Goal: Task Accomplishment & Management: Manage account settings

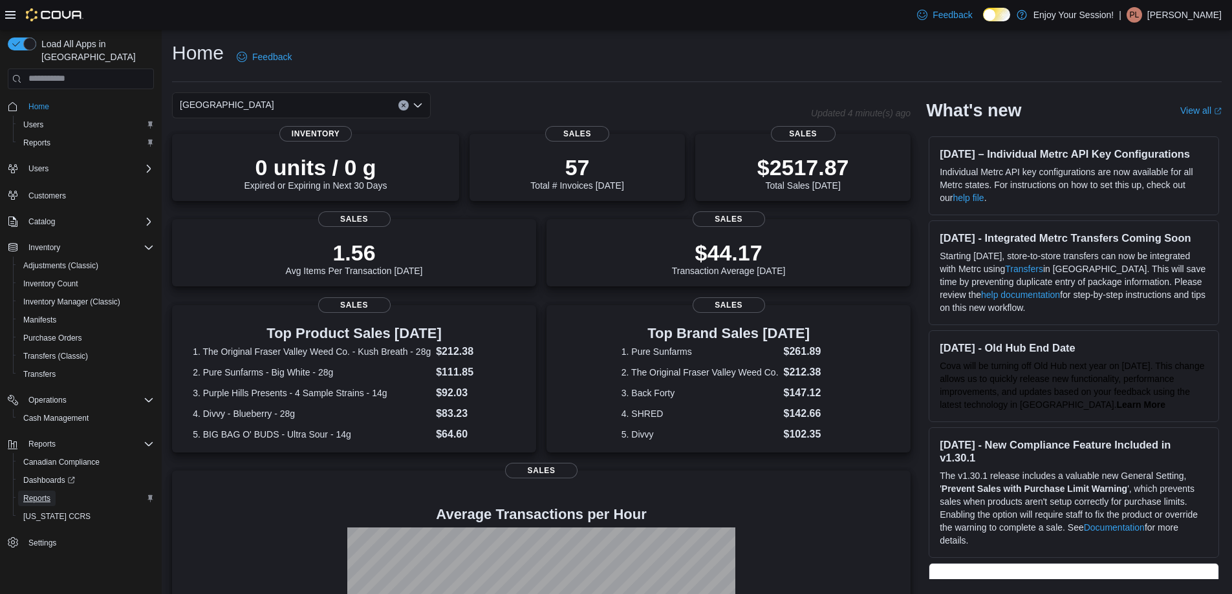
click at [41, 493] on span "Reports" at bounding box center [36, 498] width 27 height 10
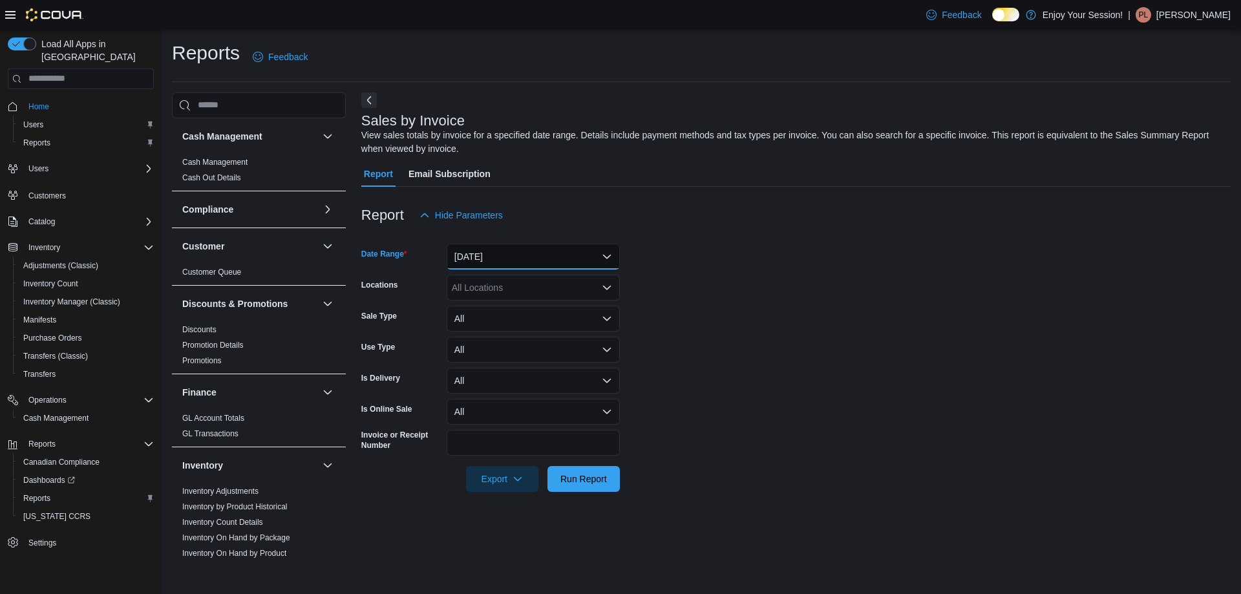
click at [558, 258] on button "[DATE]" at bounding box center [533, 257] width 173 height 26
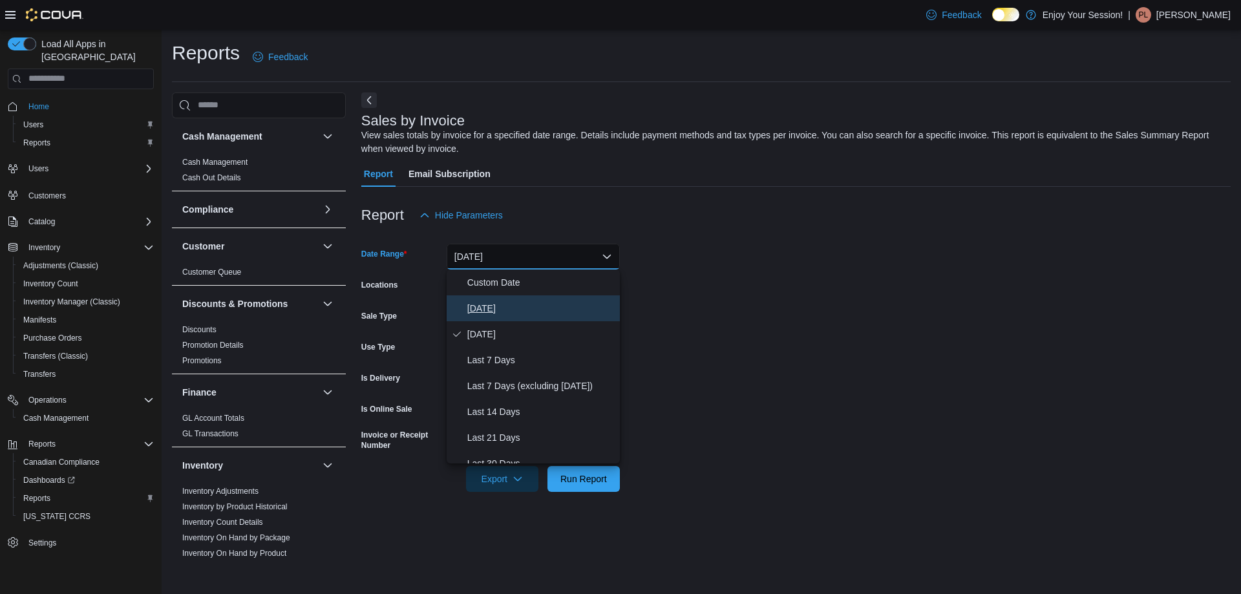
click at [480, 308] on span "[DATE]" at bounding box center [540, 309] width 147 height 16
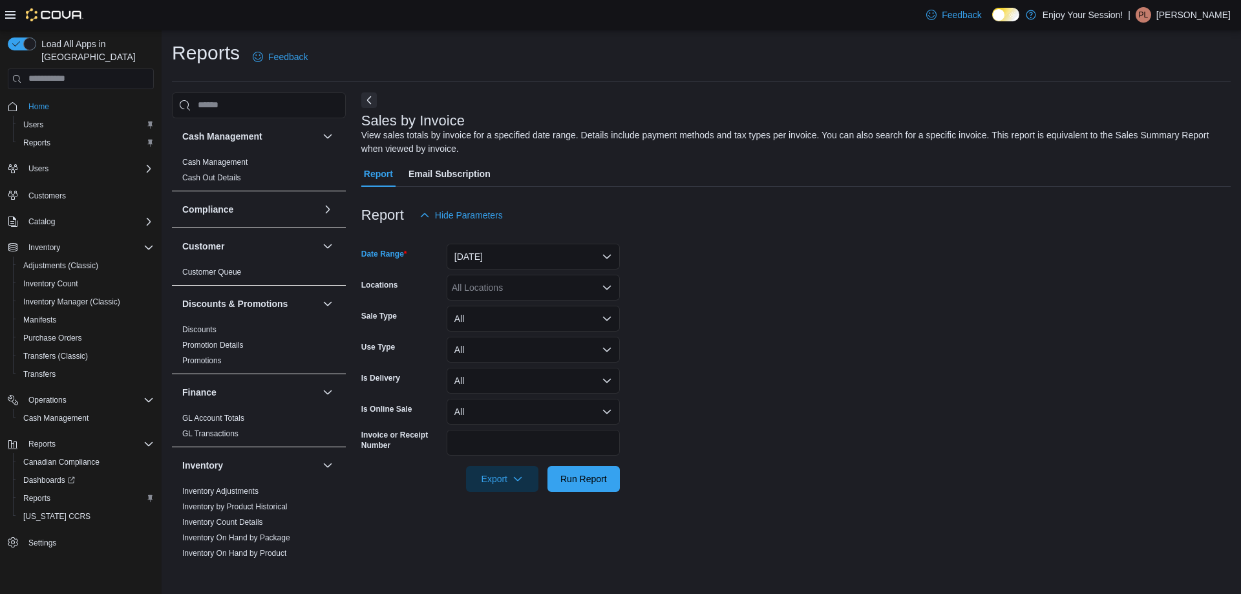
click at [758, 306] on form "Date Range [DATE] Locations All Locations Sale Type All Use Type All Is Deliver…" at bounding box center [796, 360] width 870 height 264
click at [489, 284] on div "All Locations" at bounding box center [533, 288] width 173 height 26
type input "****"
click at [504, 304] on span "[GEOGRAPHIC_DATA]" at bounding box center [522, 309] width 94 height 13
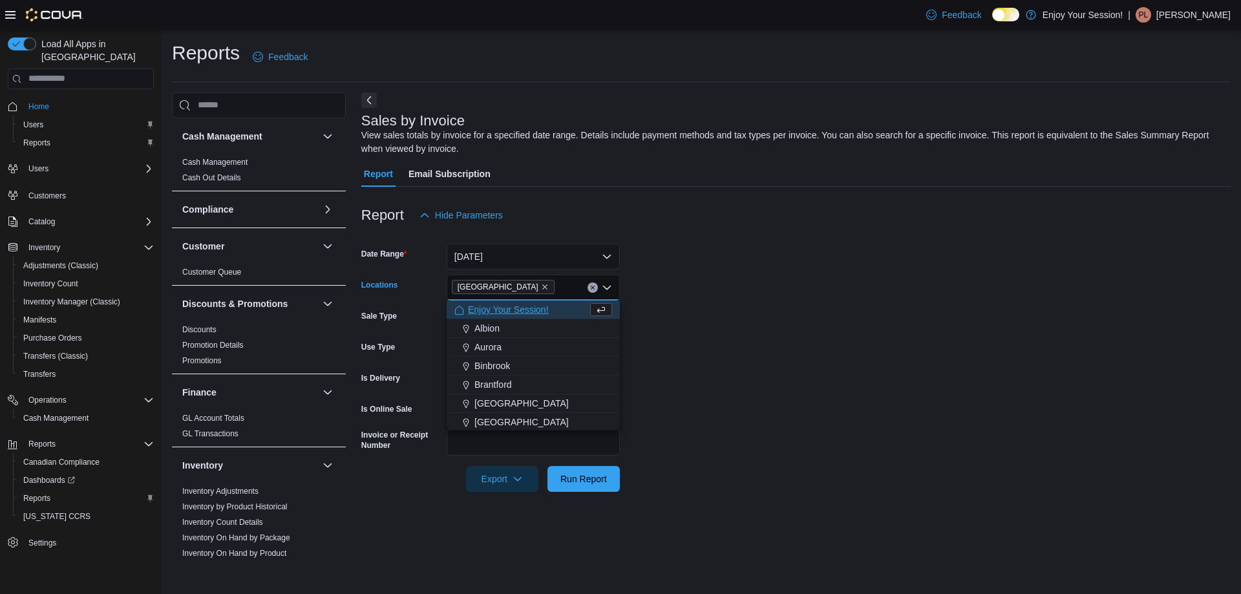
click at [833, 335] on form "Date Range [DATE] Locations [GEOGRAPHIC_DATA] Combo box. Selected. [GEOGRAPHIC_…" at bounding box center [796, 360] width 870 height 264
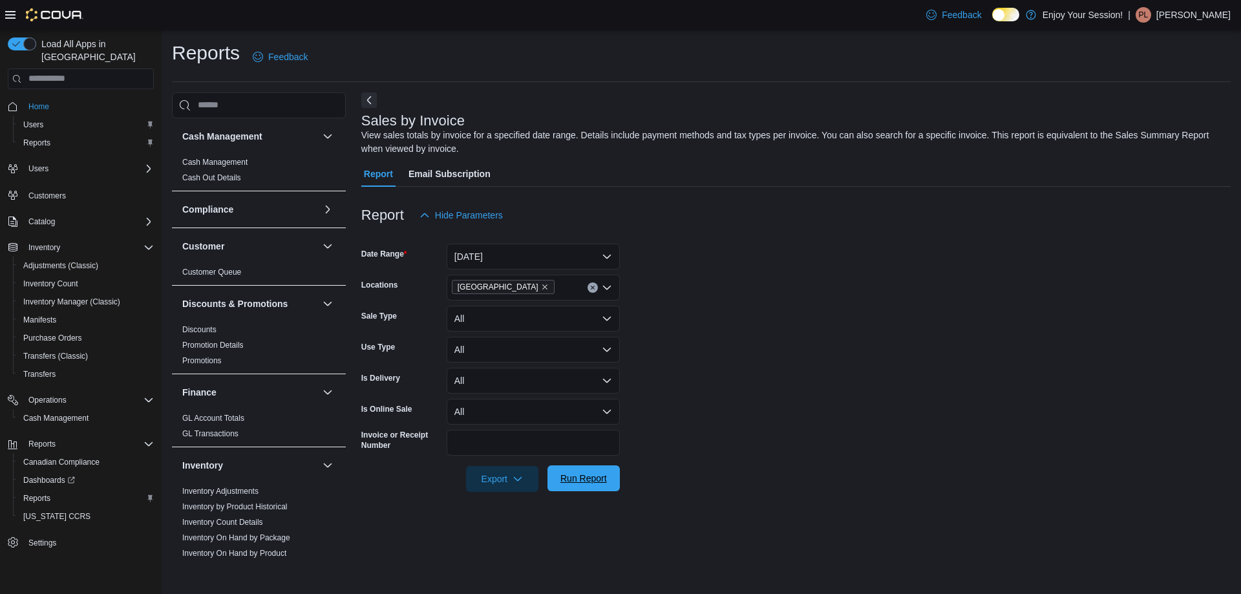
click at [588, 484] on span "Run Report" at bounding box center [584, 478] width 47 height 13
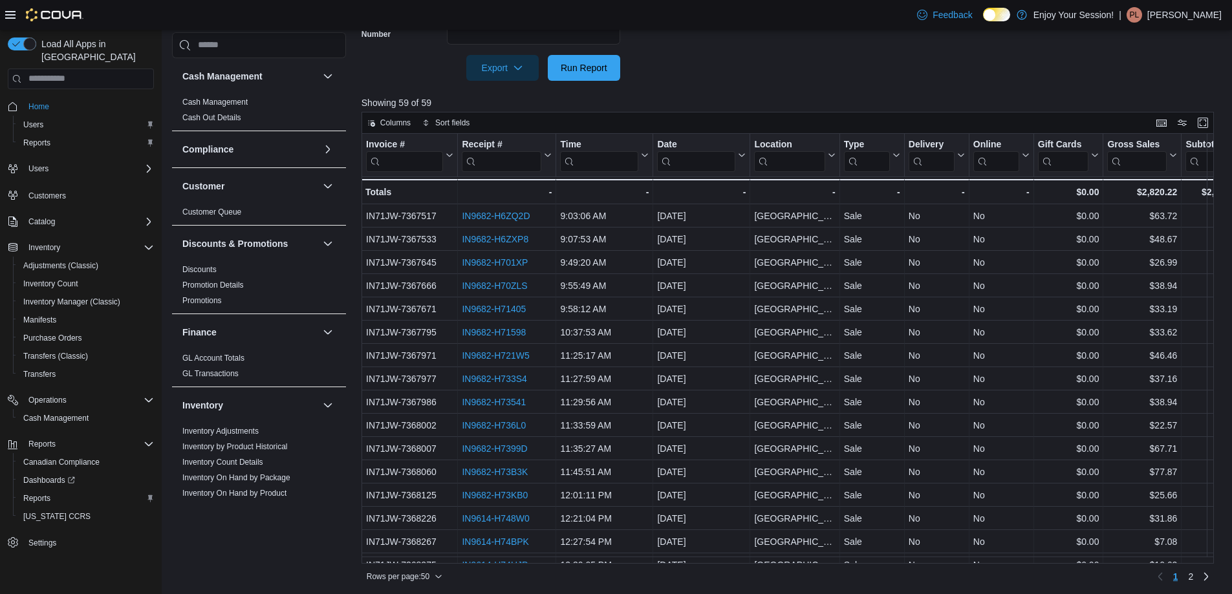
scroll to position [414, 0]
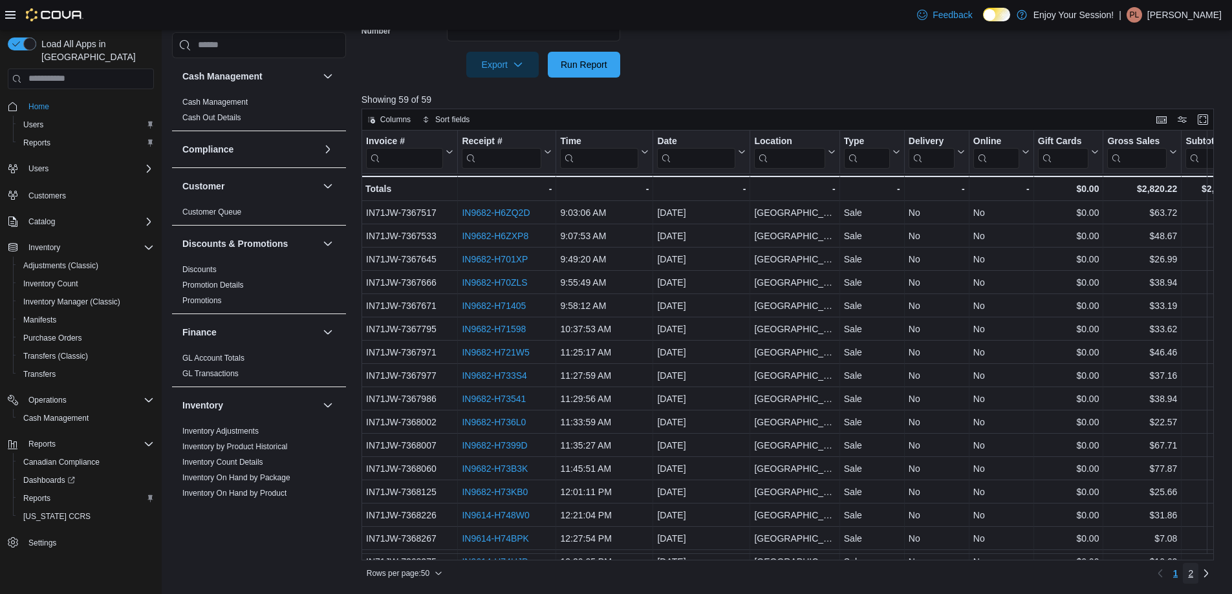
click at [1193, 572] on span "2" at bounding box center [1190, 573] width 5 height 13
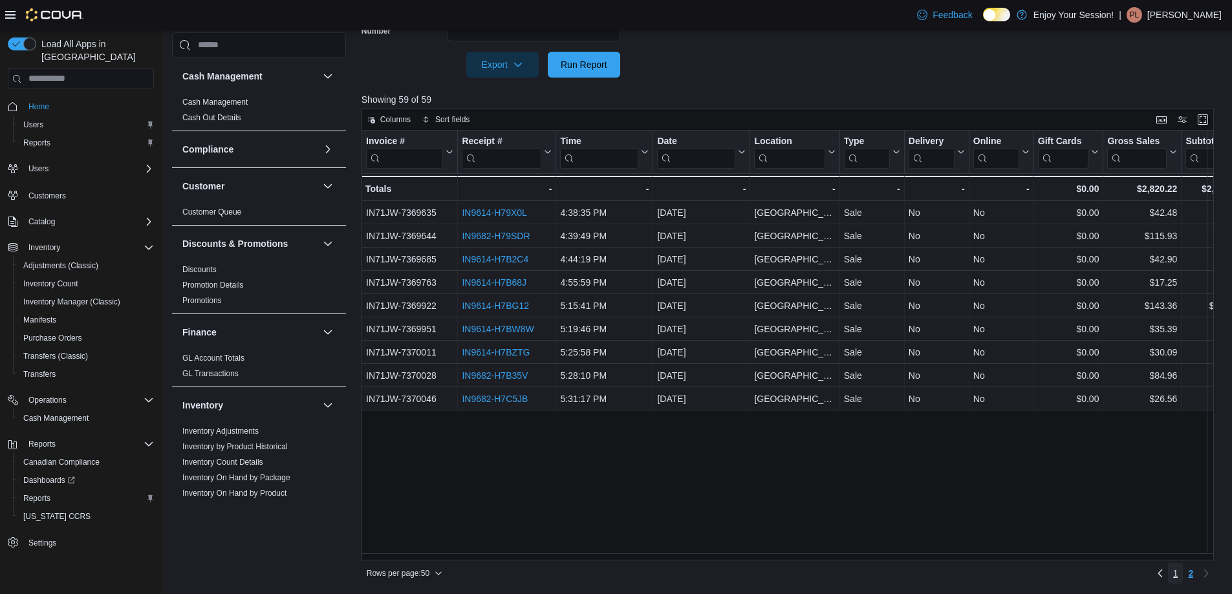
click at [1178, 575] on span "1" at bounding box center [1175, 573] width 5 height 13
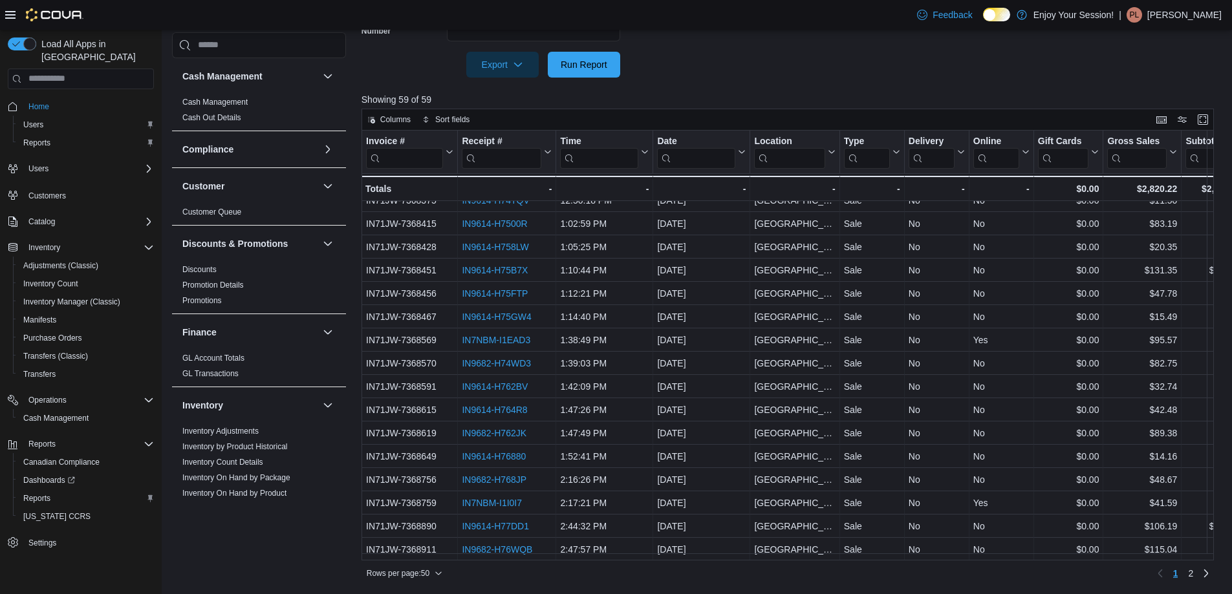
scroll to position [453, 0]
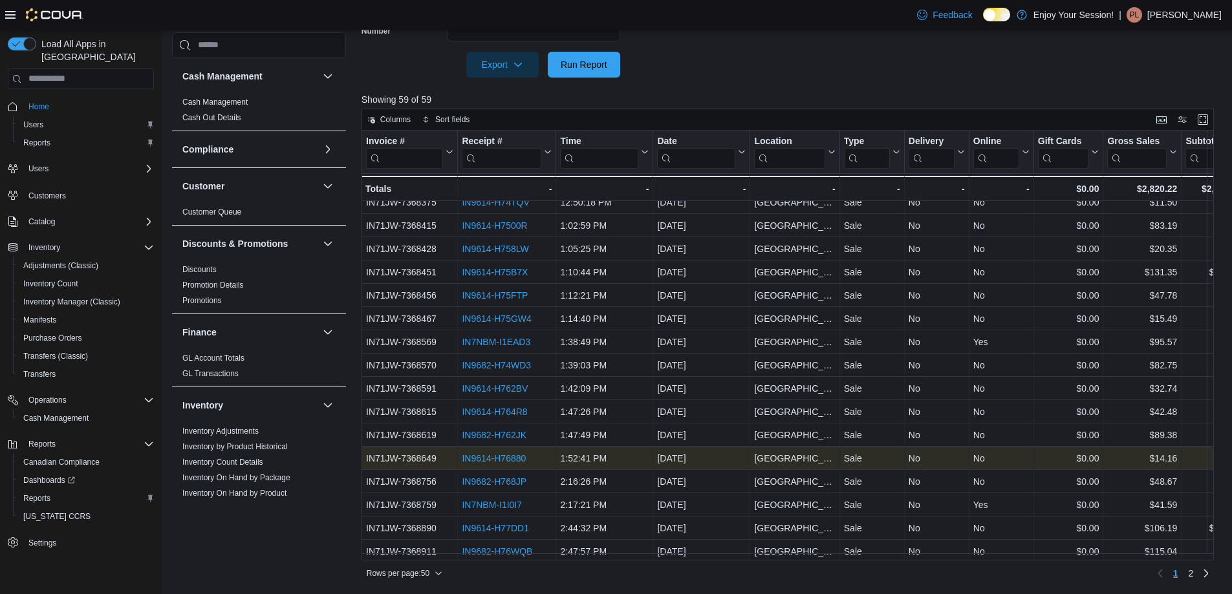
click at [507, 455] on link "IN9614-H76880" at bounding box center [494, 458] width 64 height 10
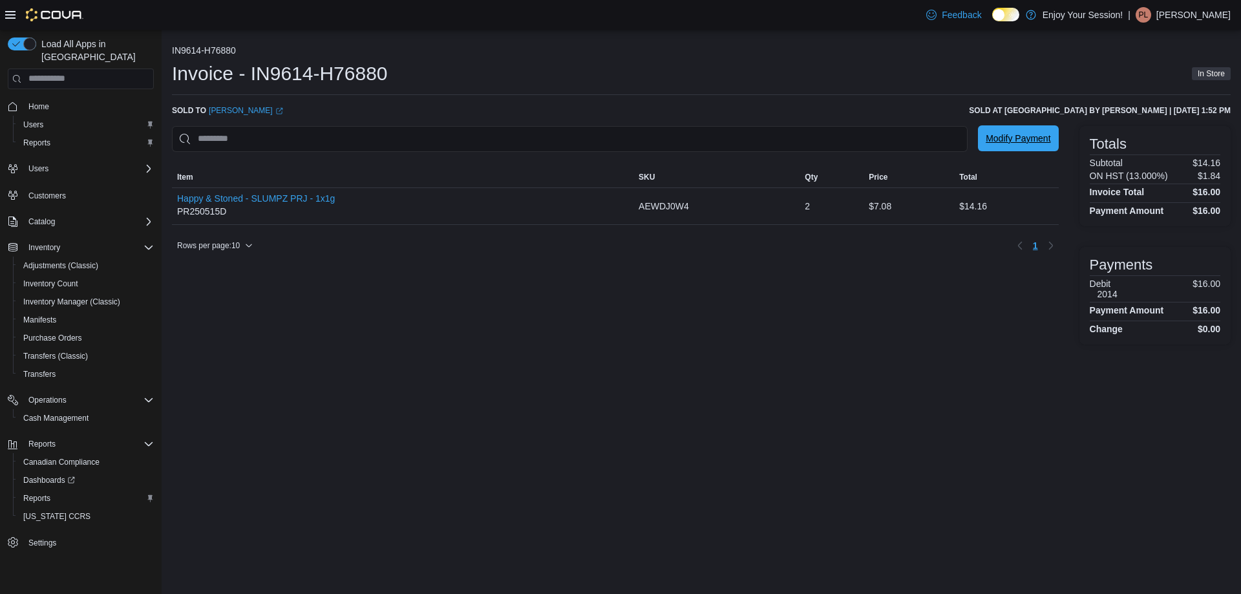
click at [1031, 138] on span "Modify Payment" at bounding box center [1018, 138] width 65 height 13
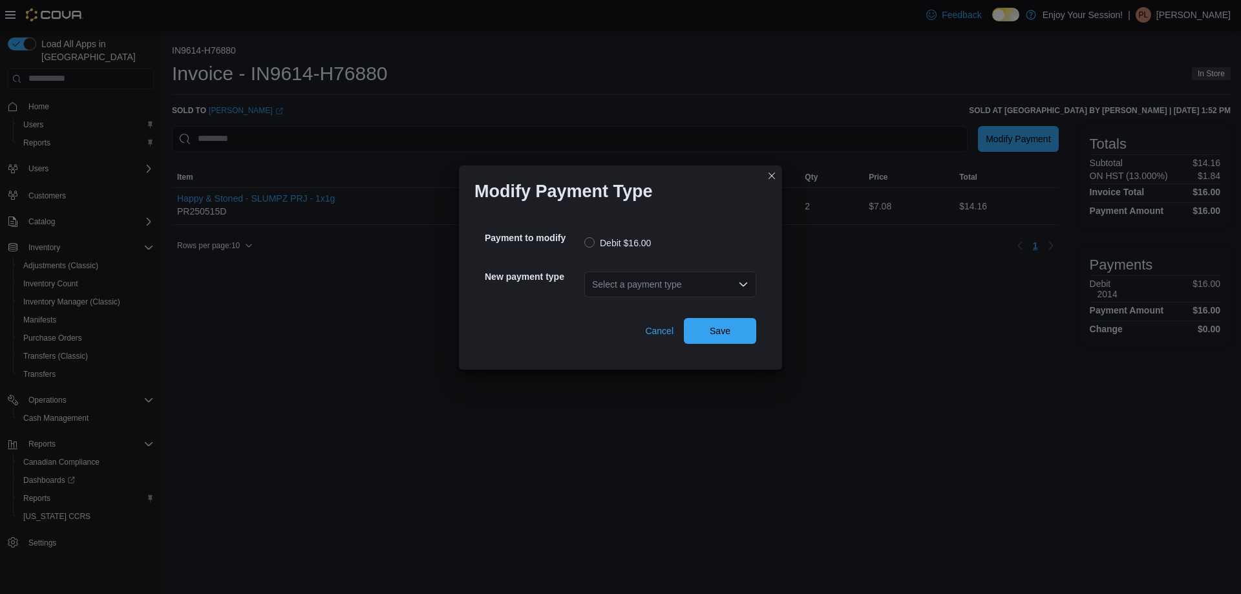
click at [748, 278] on div "Select a payment type" at bounding box center [671, 285] width 172 height 26
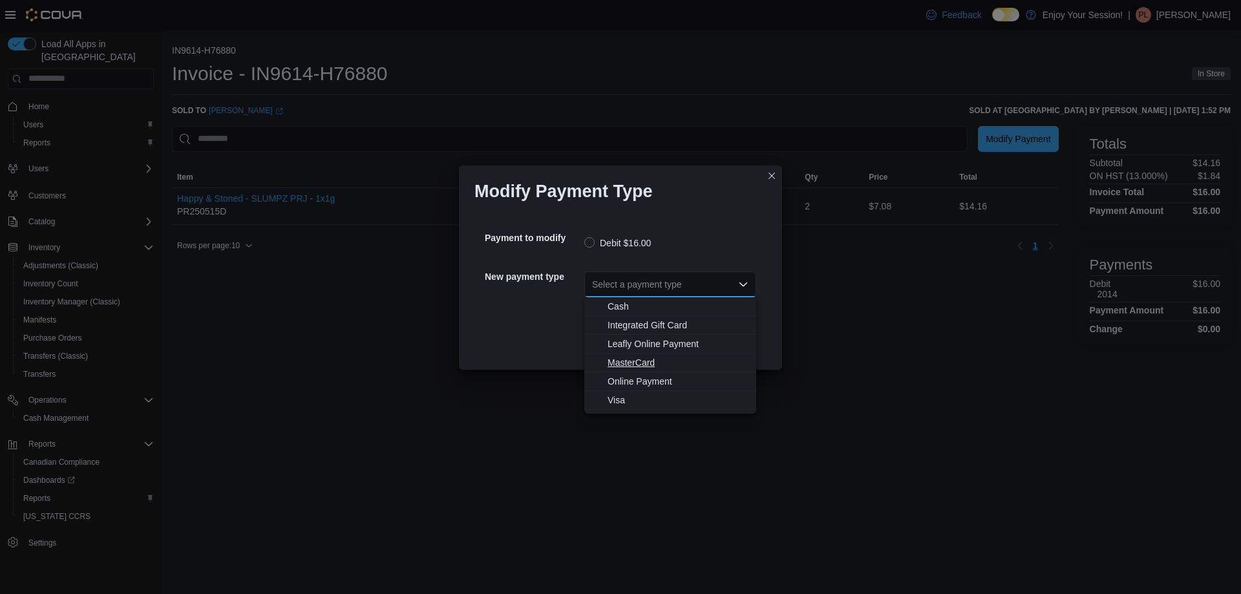
click at [643, 363] on span "MasterCard" at bounding box center [678, 362] width 141 height 13
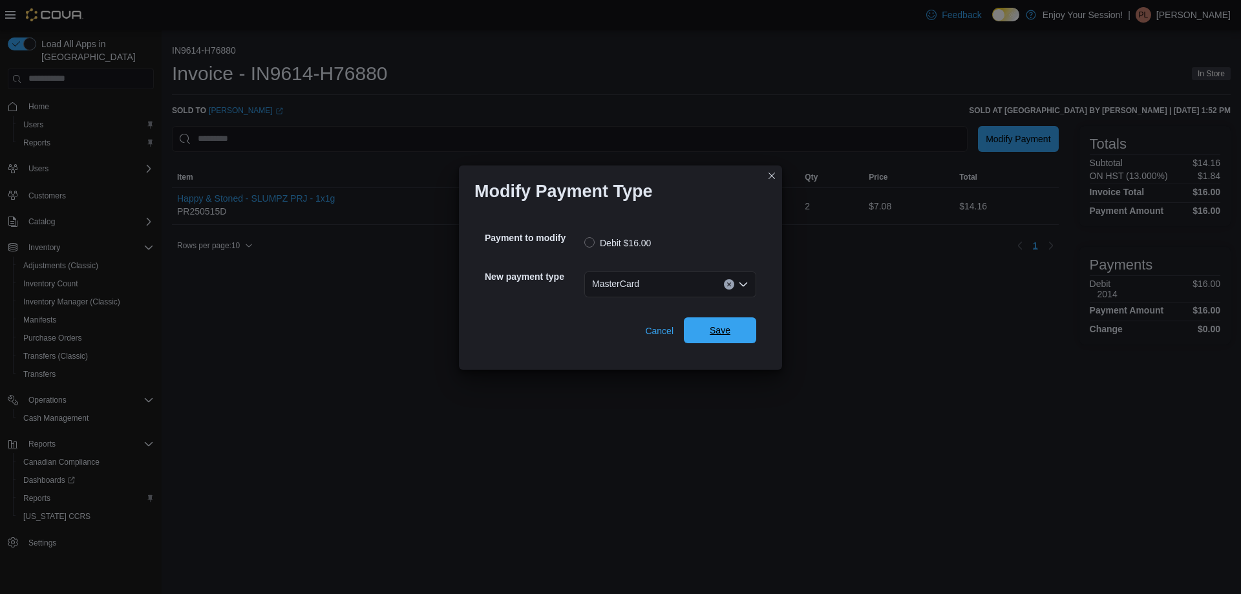
click at [731, 334] on span "Save" at bounding box center [720, 330] width 57 height 26
